Goal: Navigation & Orientation: Find specific page/section

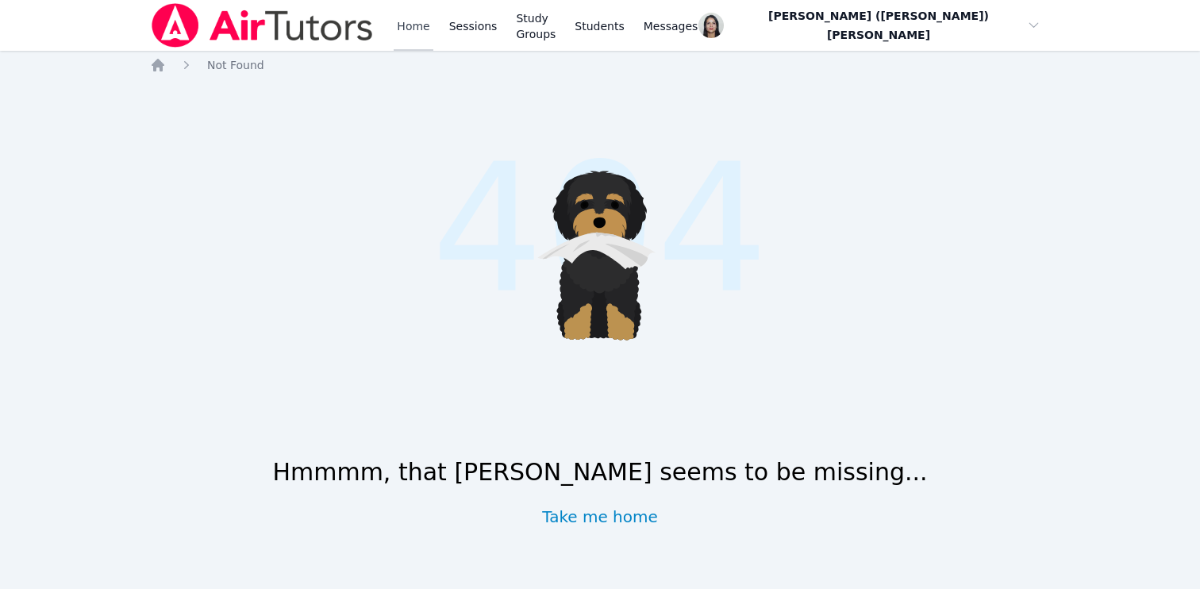
click at [419, 30] on link "Home" at bounding box center [413, 25] width 39 height 51
